Goal: Information Seeking & Learning: Learn about a topic

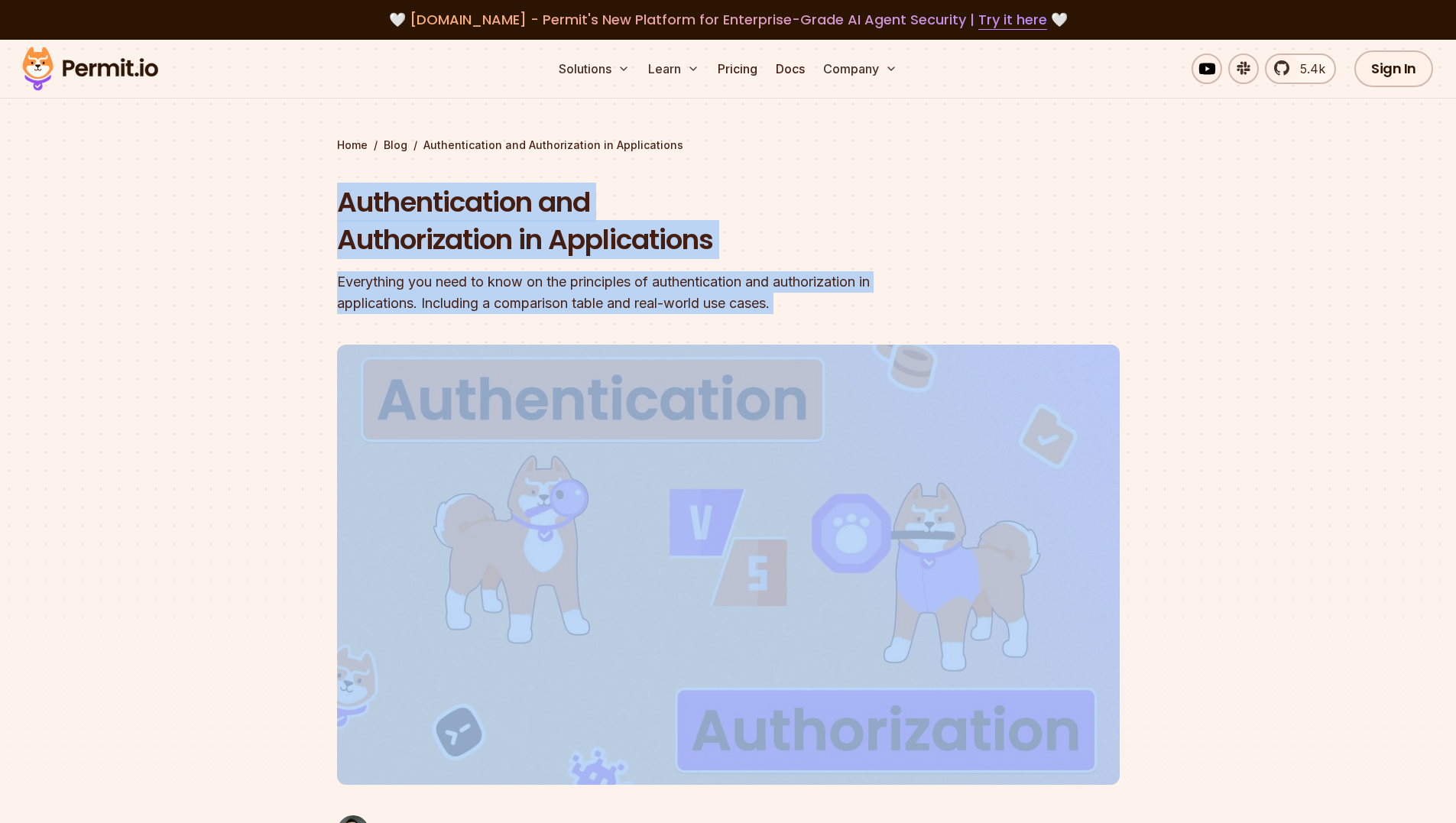
drag, startPoint x: 339, startPoint y: 205, endPoint x: 566, endPoint y: 397, distance: 297.3
click at [566, 397] on header "Authentication and Authorization in Applications Everything you need to know on…" at bounding box center [728, 525] width 783 height 683
click at [433, 194] on h1 "Authentication and Authorization in Applications" at bounding box center [630, 221] width 587 height 75
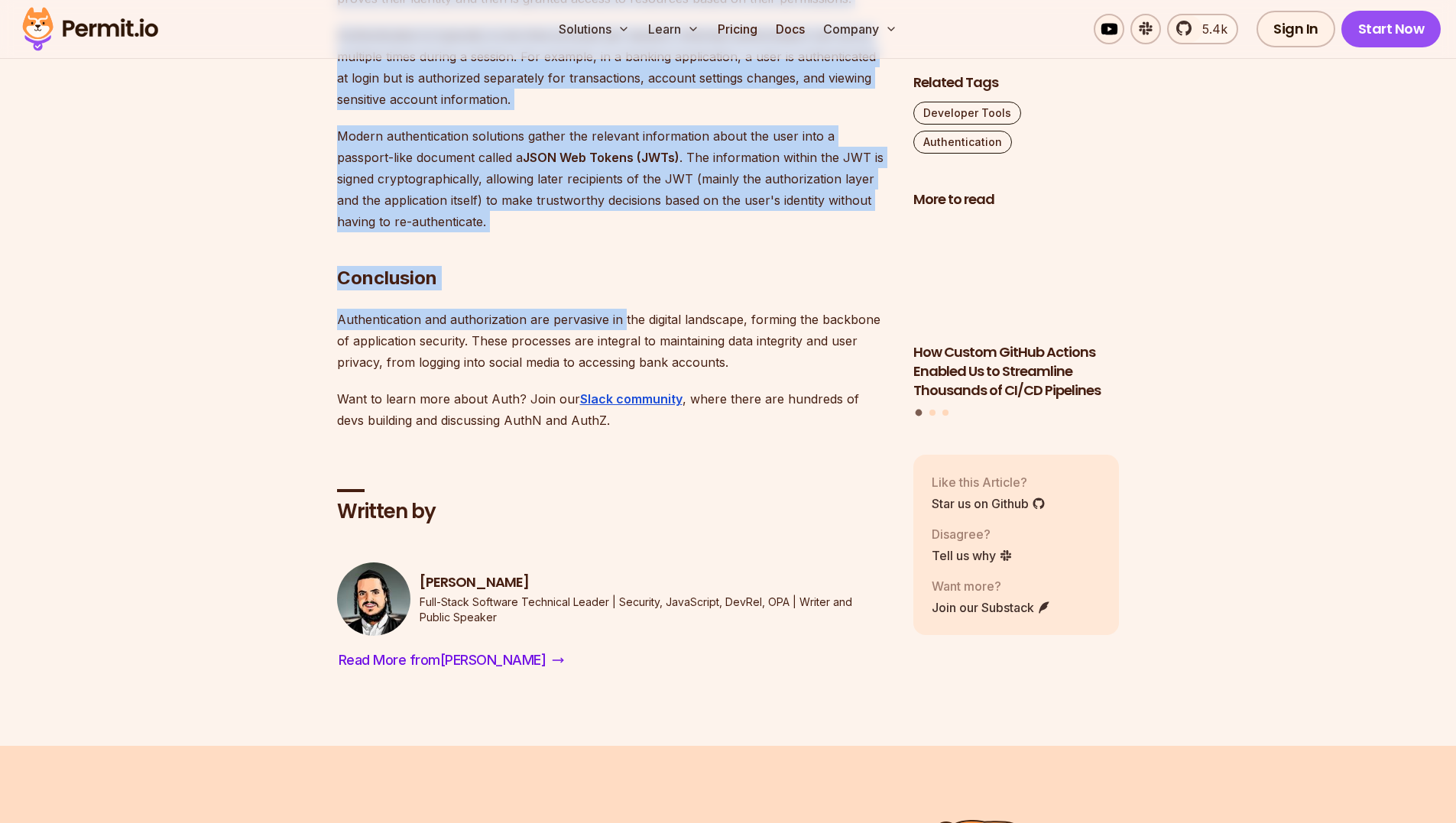
scroll to position [4201, 0]
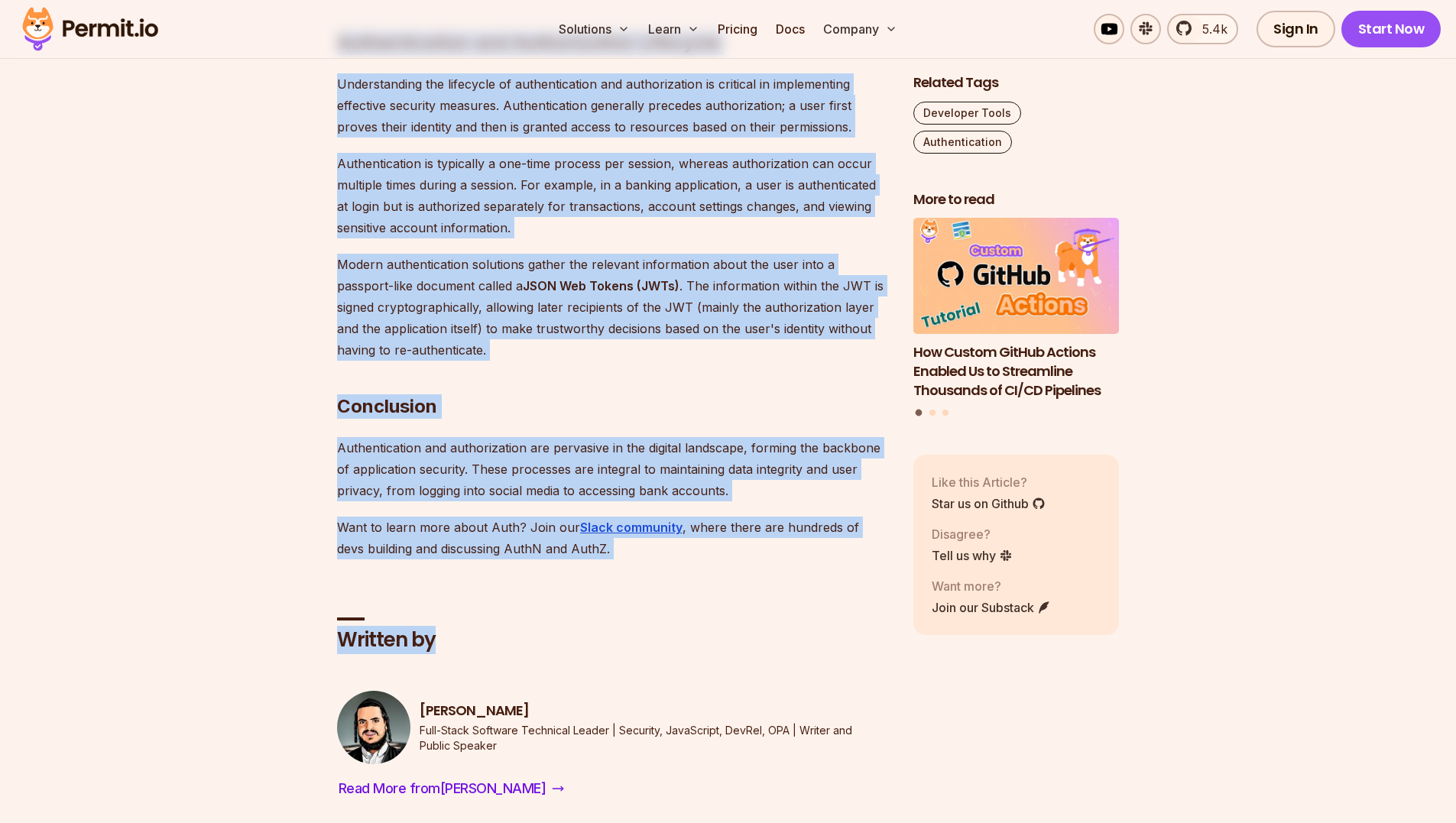
drag, startPoint x: 341, startPoint y: 202, endPoint x: 623, endPoint y: 524, distance: 428.0
copy article "Loremipsumdolo sit Ametconsectet ad Elitseddoeiu Temporinci utl etdo ma aliq en…"
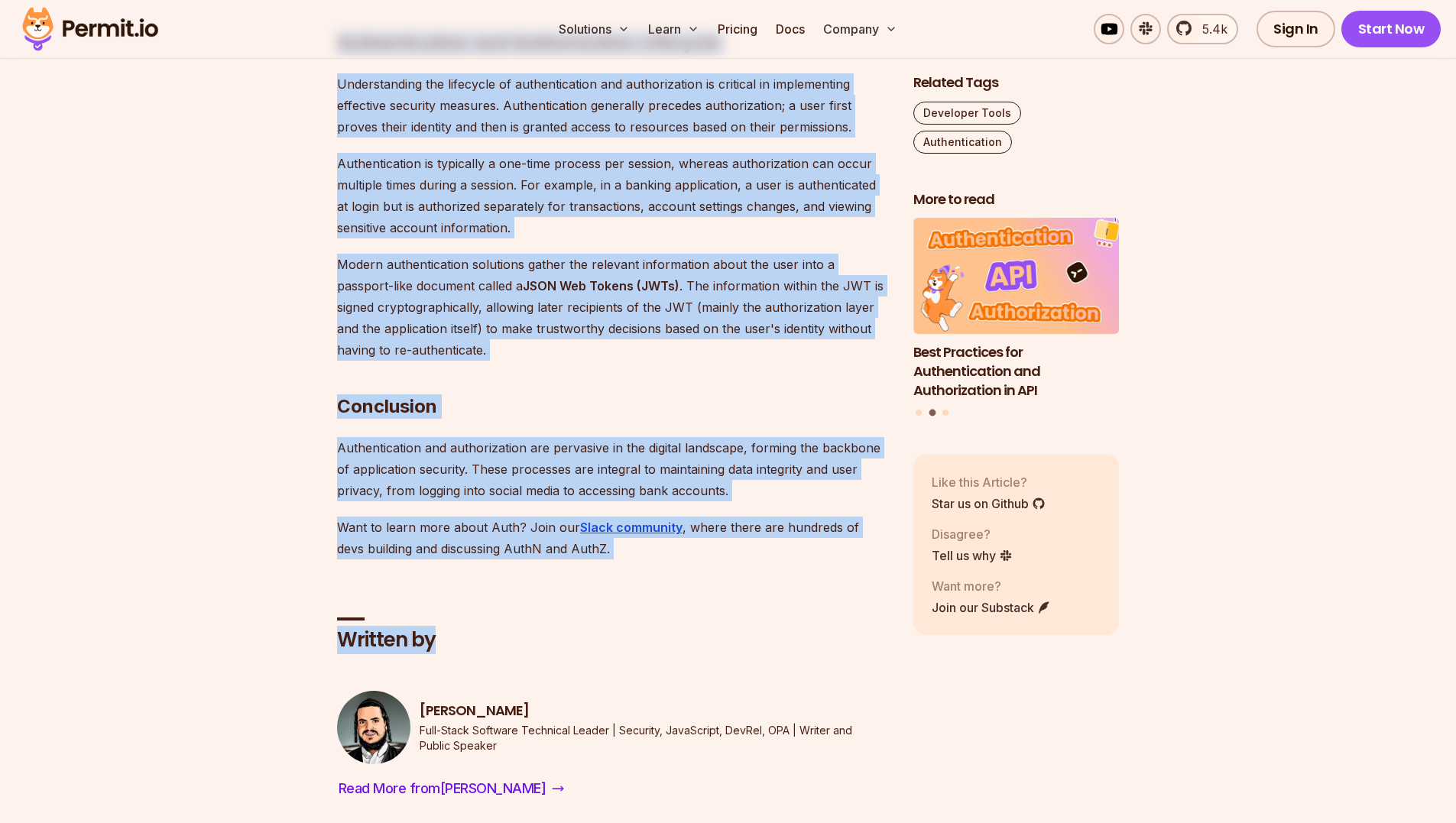
click at [551, 617] on div "Written by" at bounding box center [612, 635] width 551 height 37
click at [605, 516] on p "Want to learn more about Auth? Join our Slack community , where there are hundr…" at bounding box center [612, 538] width 551 height 43
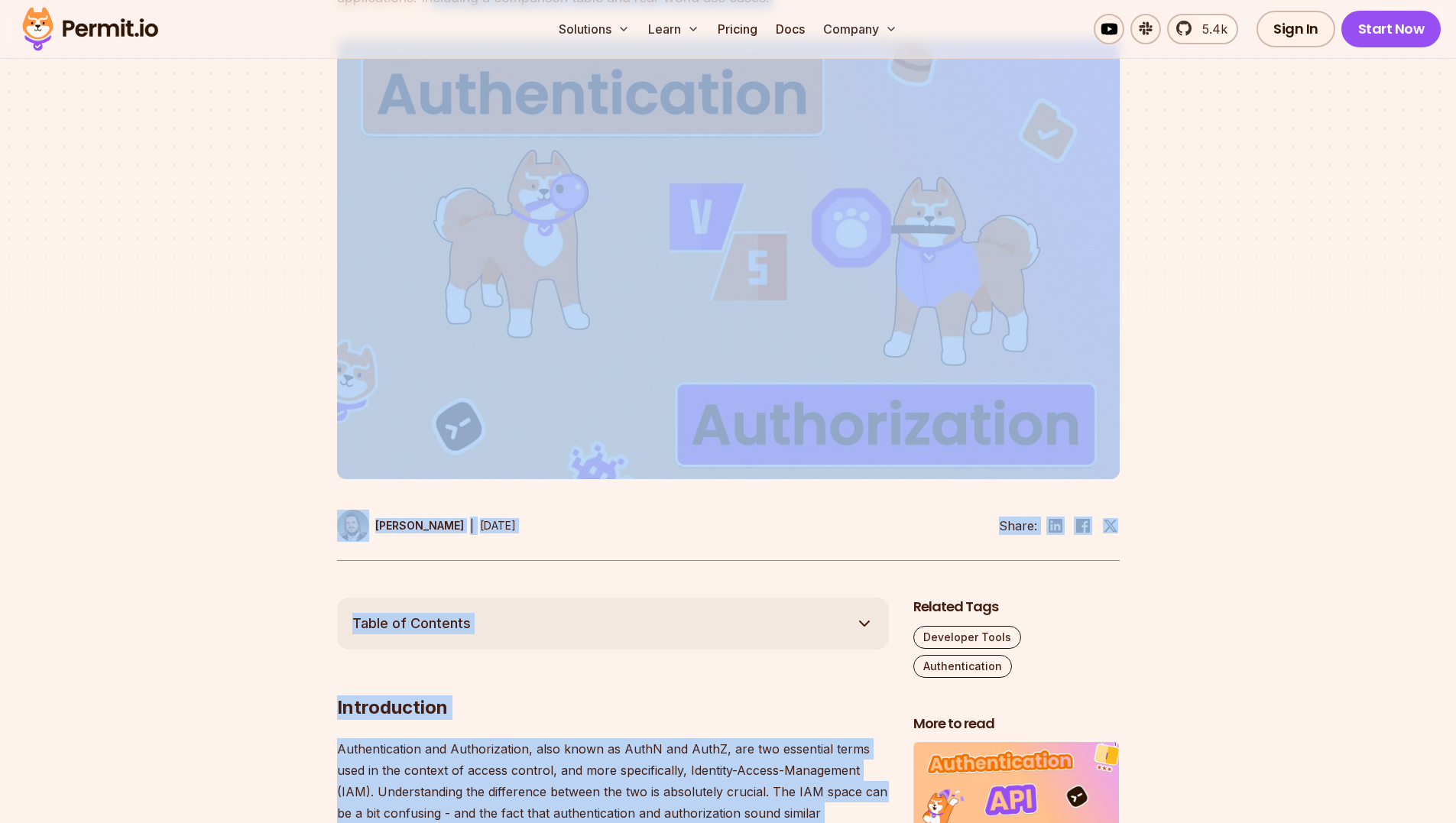
scroll to position [227, 0]
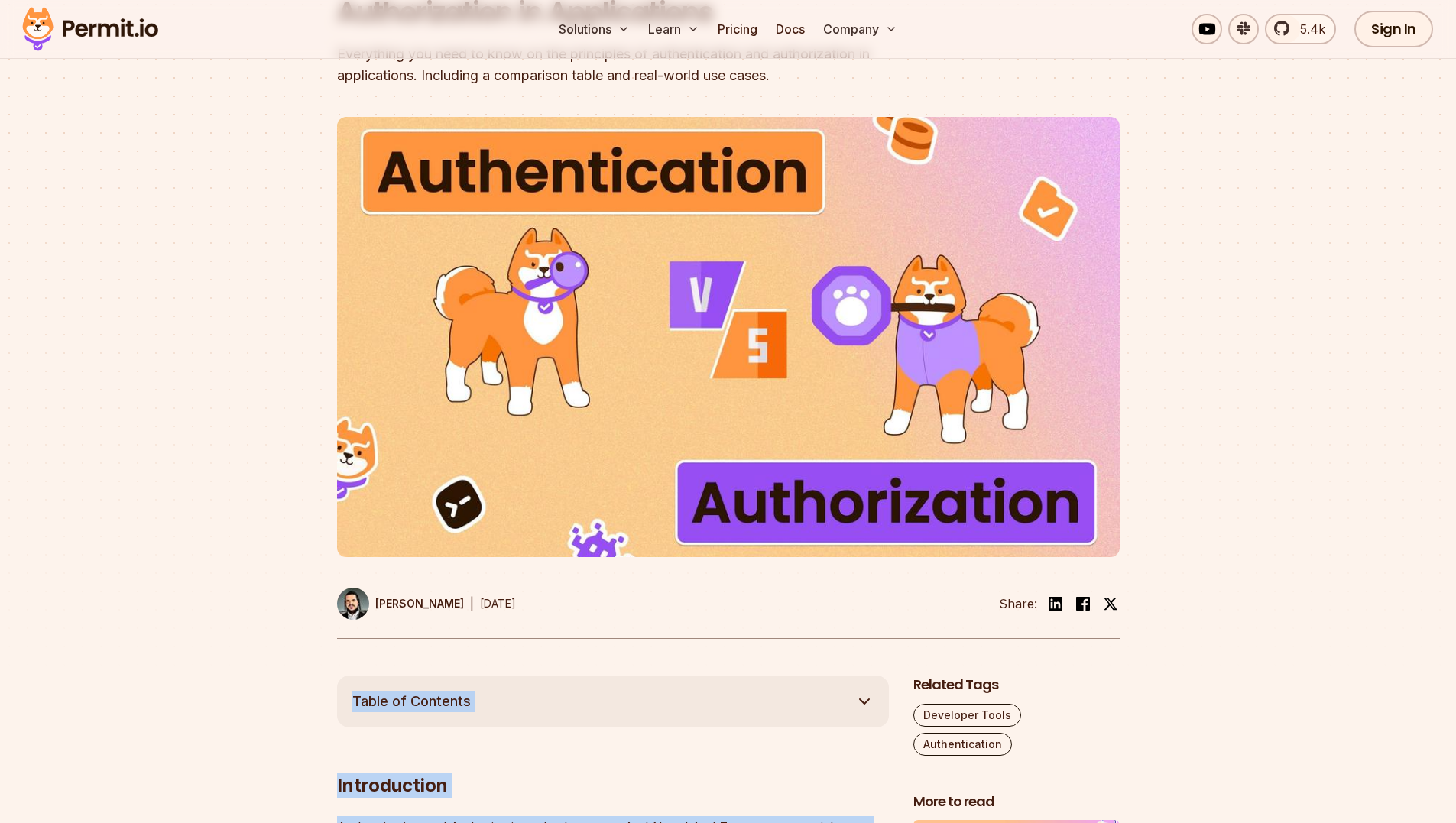
drag, startPoint x: 550, startPoint y: 503, endPoint x: 349, endPoint y: 695, distance: 278.0
copy div "Lorem ip Dolorsit Ametconsecte Adipiscingelit sed Doeiusmodtemp, inci utlab et …"
